Goal: Transaction & Acquisition: Purchase product/service

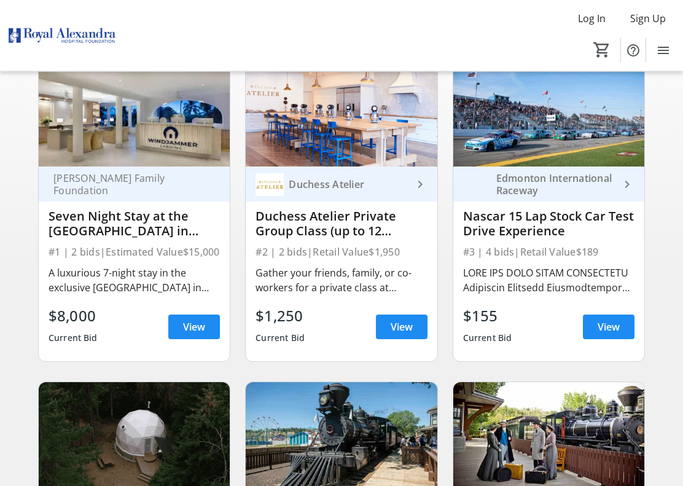
scroll to position [123, 0]
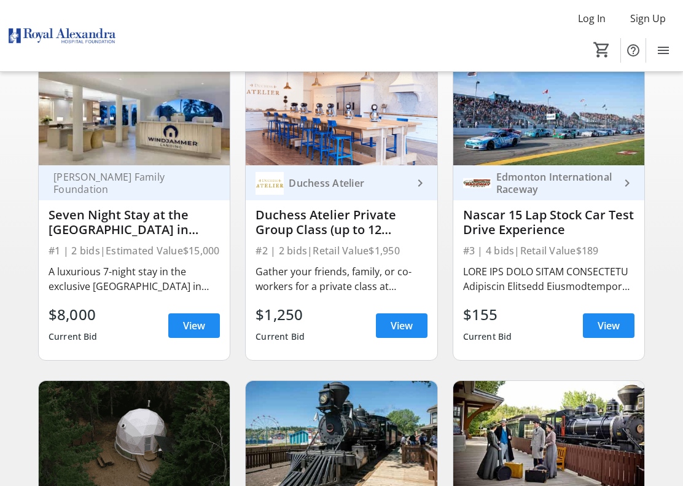
click at [111, 404] on img at bounding box center [134, 435] width 191 height 108
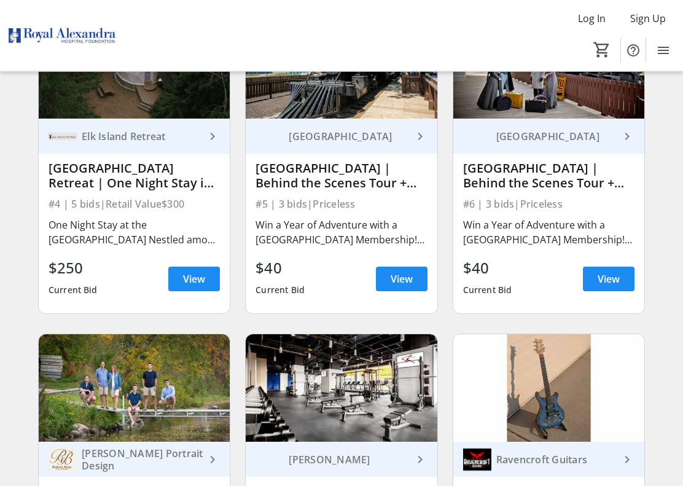
scroll to position [493, 0]
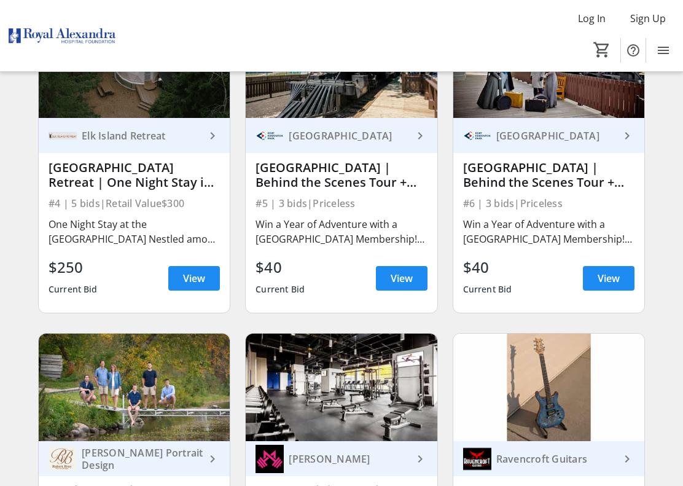
click at [96, 362] on img at bounding box center [134, 388] width 191 height 108
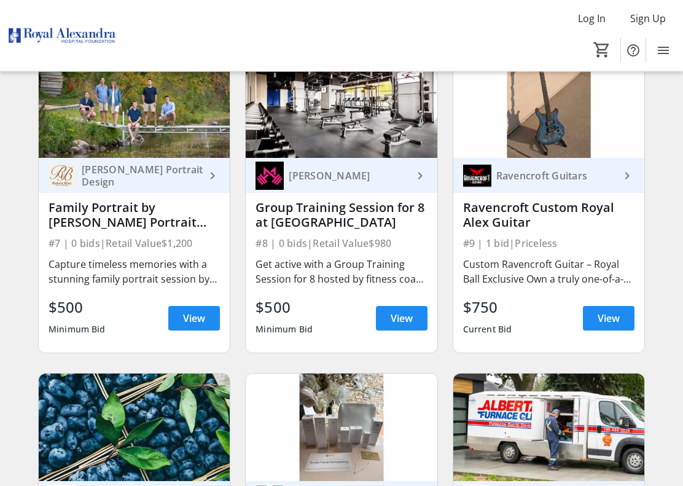
scroll to position [777, 0]
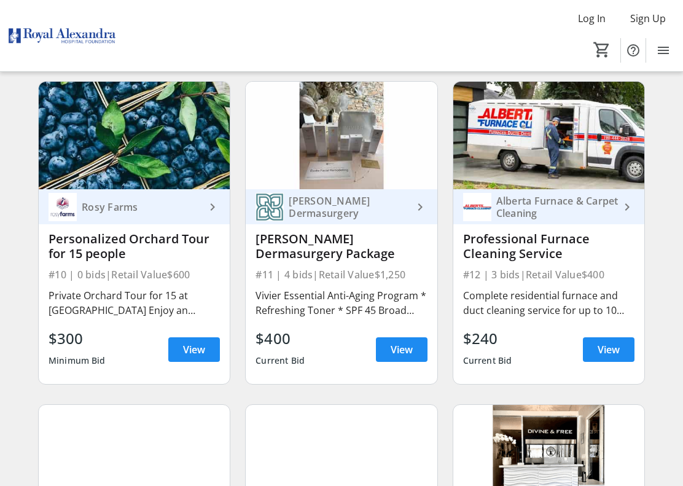
scroll to position [1071, 0]
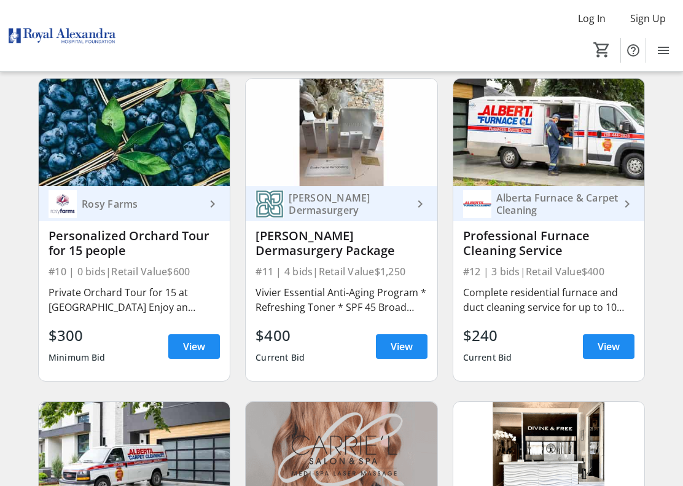
click at [98, 366] on div "Minimum Bid" at bounding box center [77, 357] width 57 height 22
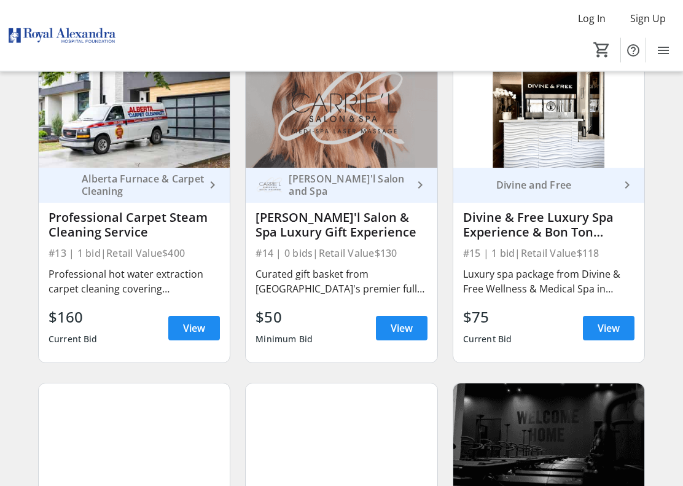
scroll to position [1414, 0]
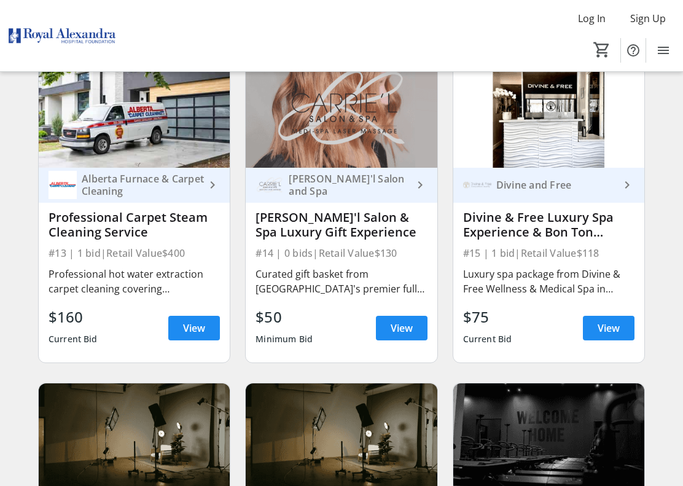
click at [96, 362] on div "Alberta Furnace & Carpet Cleaning keyboard_arrow_right Professional Carpet Stea…" at bounding box center [134, 210] width 192 height 303
click at [201, 334] on span "View" at bounding box center [194, 328] width 22 height 15
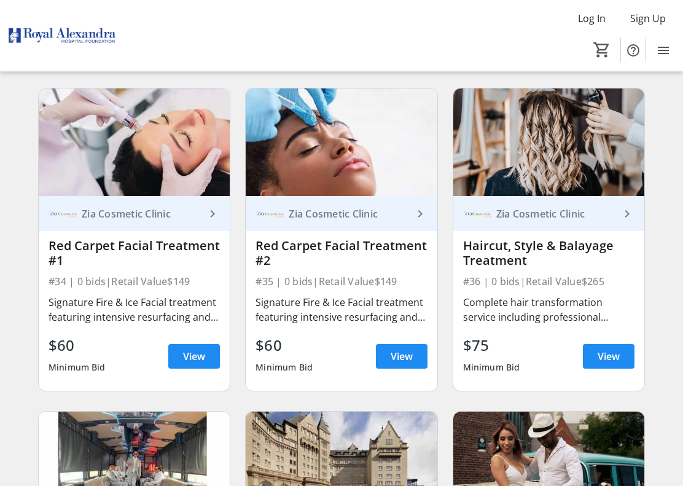
scroll to position [3648, 0]
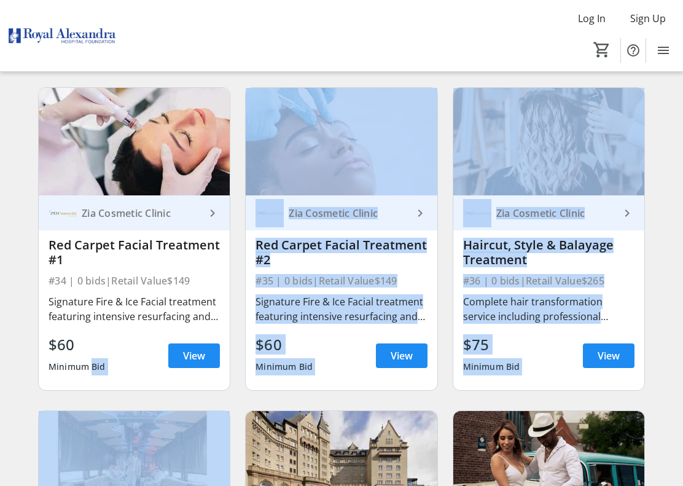
click at [61, 396] on div "Zia Cosmetic Clinic keyboard_arrow_right Red Carpet Facial Treatment #1 #34 | 0…" at bounding box center [134, 238] width 207 height 323
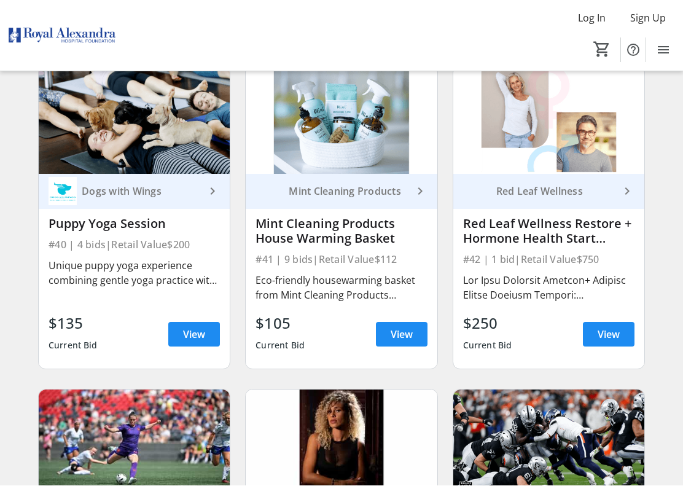
scroll to position [4316, 0]
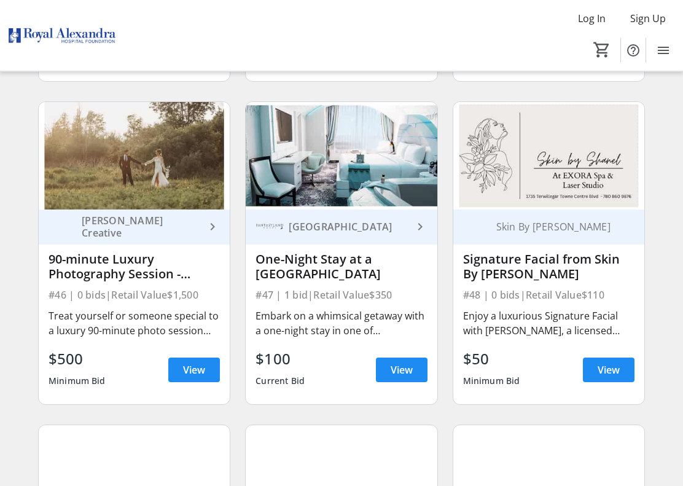
scroll to position [4927, 0]
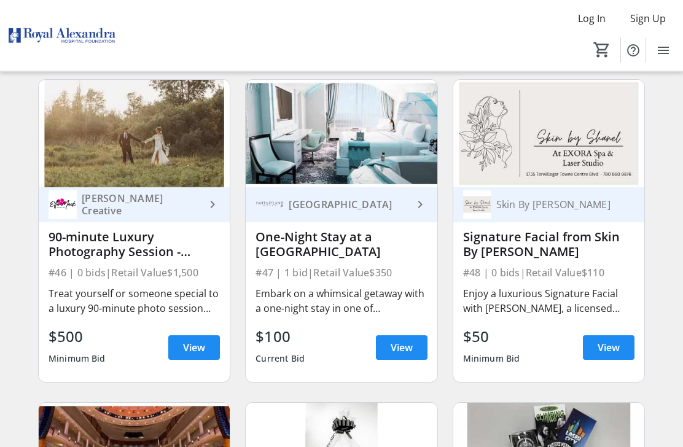
scroll to position [4942, 0]
